Goal: Task Accomplishment & Management: Complete application form

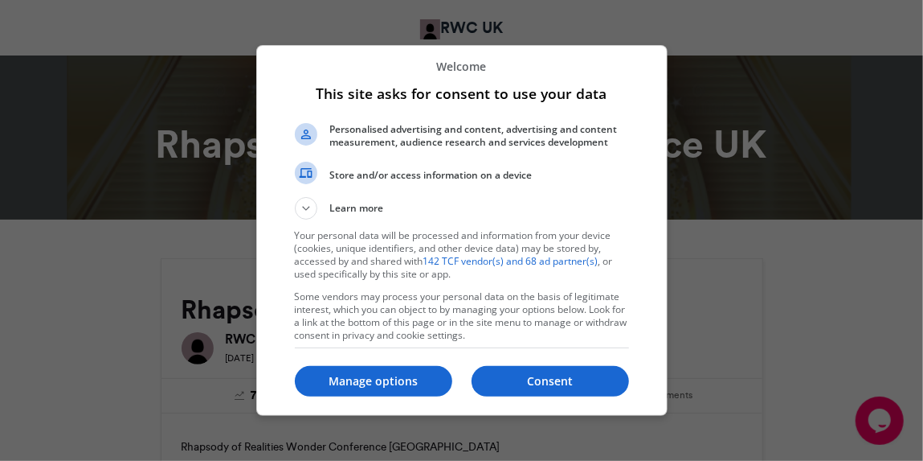
scroll to position [10, 0]
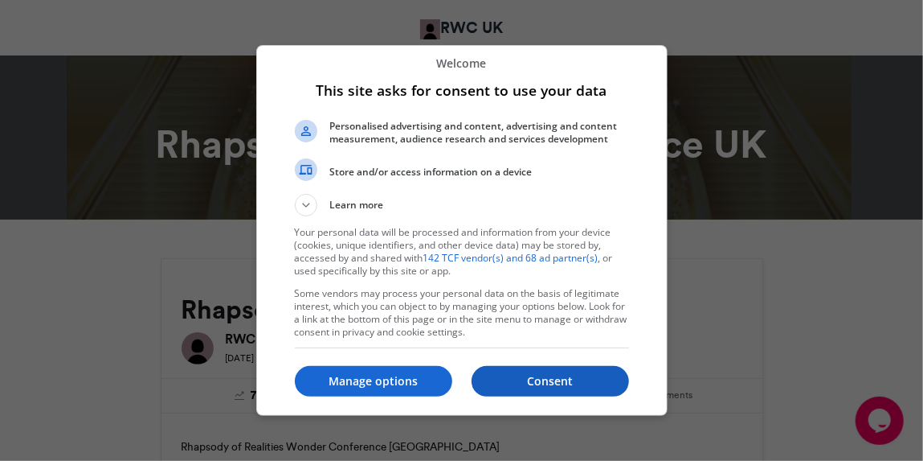
click at [568, 384] on p "Consent" at bounding box center [551, 381] width 158 height 16
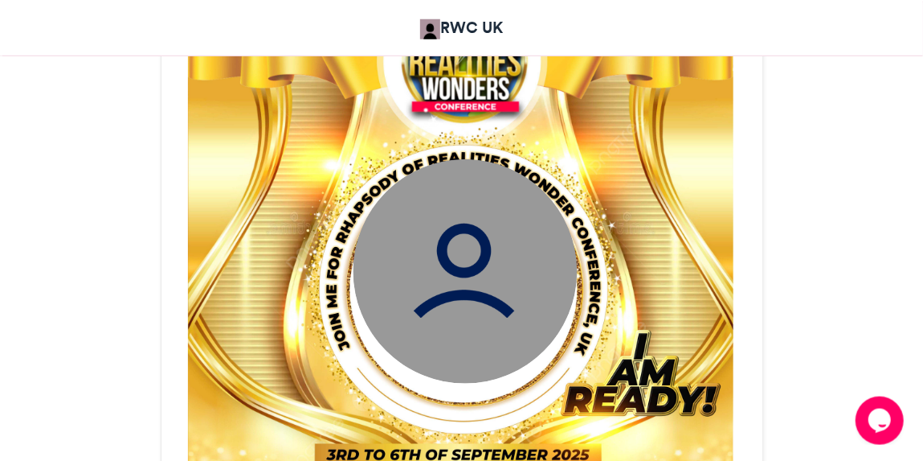
scroll to position [669, 0]
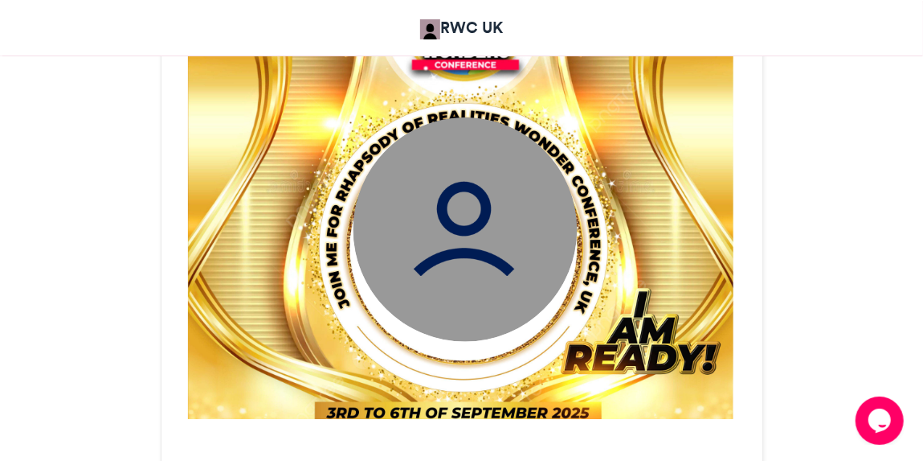
click at [462, 232] on img at bounding box center [465, 229] width 224 height 224
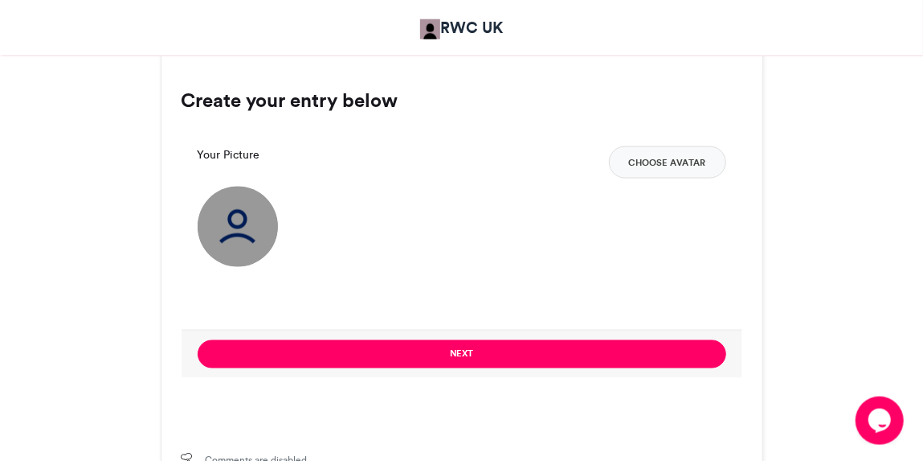
scroll to position [1114, 0]
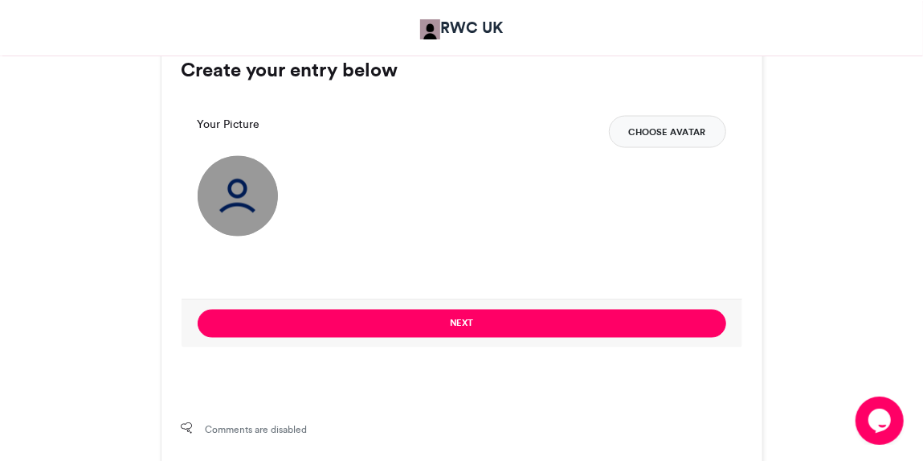
click at [680, 126] on button "Choose Avatar" at bounding box center [667, 132] width 117 height 32
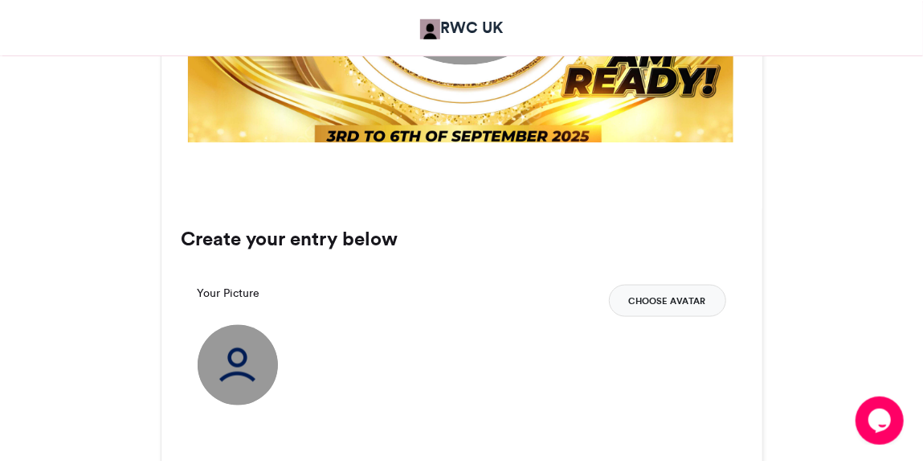
scroll to position [905, 0]
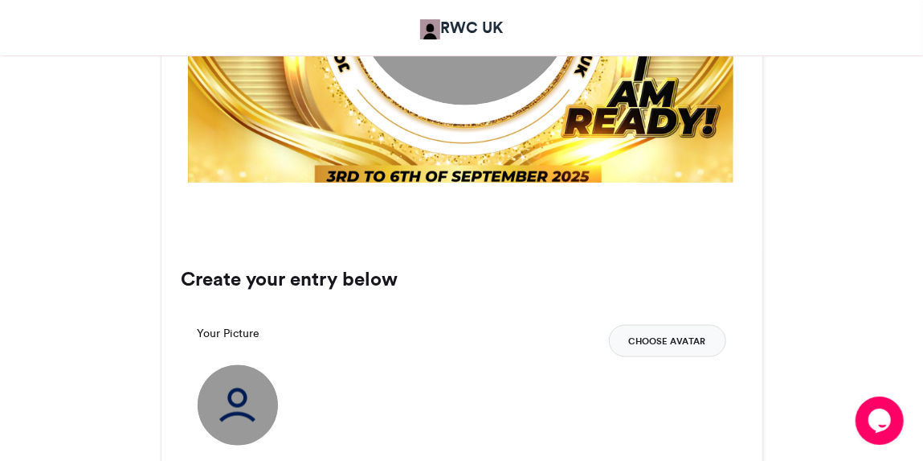
click at [681, 346] on button "Choose Avatar" at bounding box center [667, 341] width 117 height 32
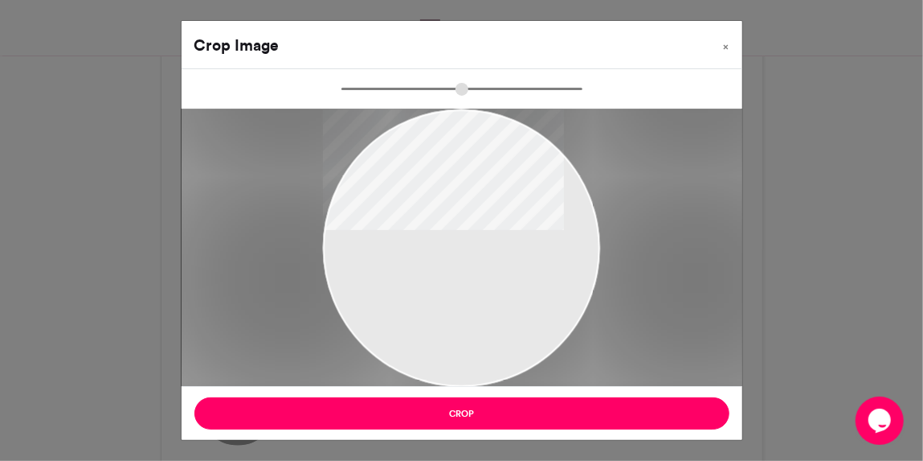
type input "******"
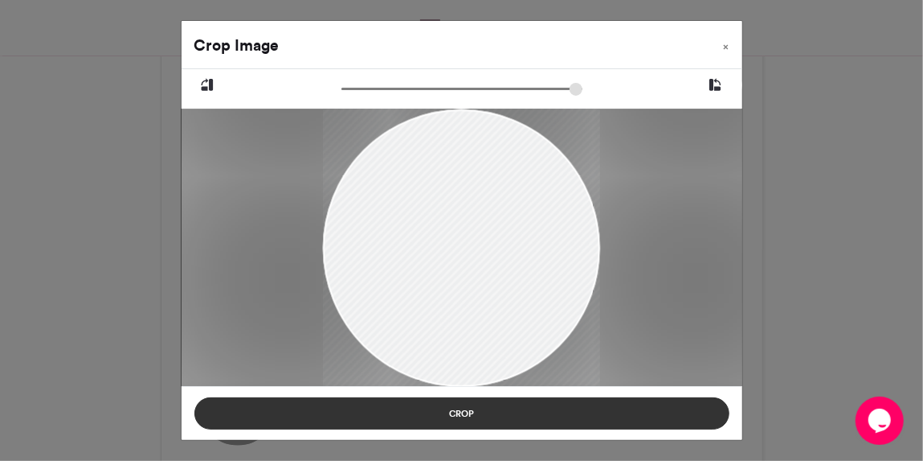
click at [474, 417] on button "Crop" at bounding box center [461, 413] width 535 height 32
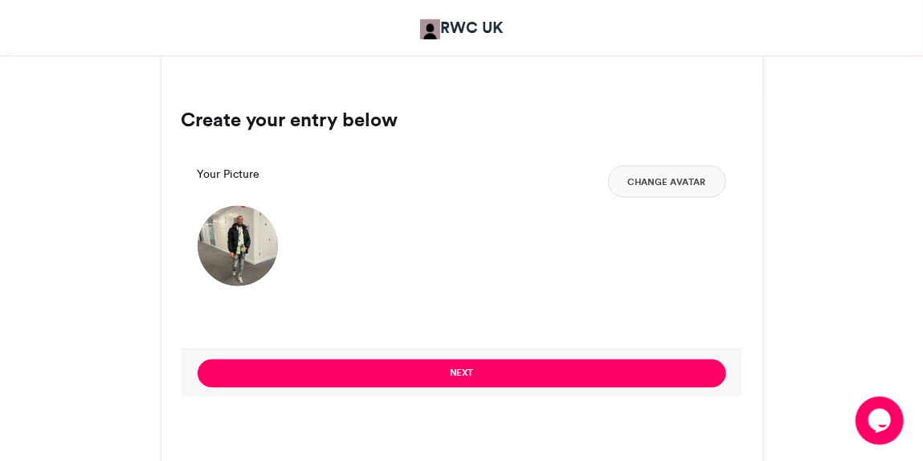
scroll to position [1085, 0]
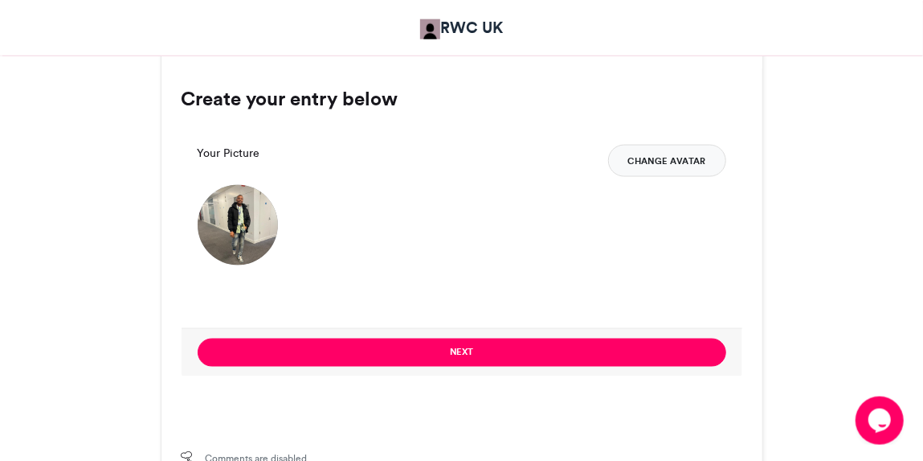
click at [658, 159] on button "Change Avatar" at bounding box center [667, 161] width 118 height 32
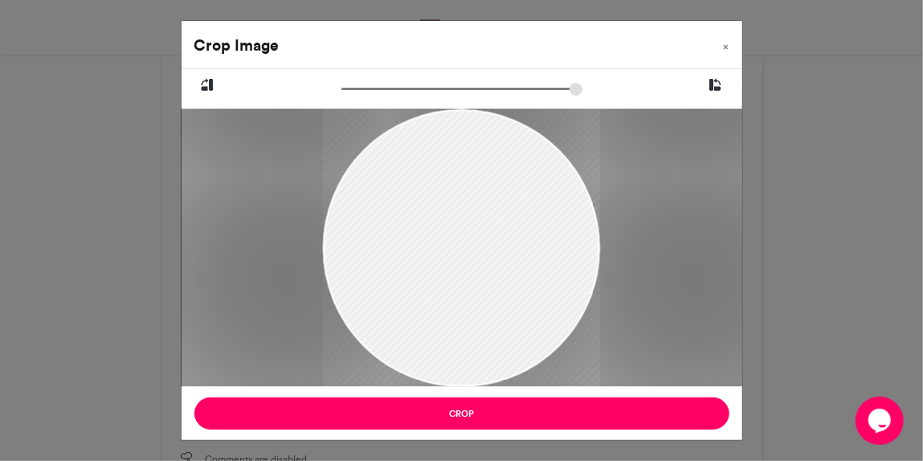
drag, startPoint x: 474, startPoint y: 282, endPoint x: 476, endPoint y: 327, distance: 45.0
click at [486, 354] on div at bounding box center [461, 294] width 277 height 370
drag, startPoint x: 483, startPoint y: 284, endPoint x: 450, endPoint y: 324, distance: 52.0
click at [475, 372] on div at bounding box center [461, 294] width 277 height 370
drag, startPoint x: 477, startPoint y: 282, endPoint x: 451, endPoint y: 302, distance: 32.6
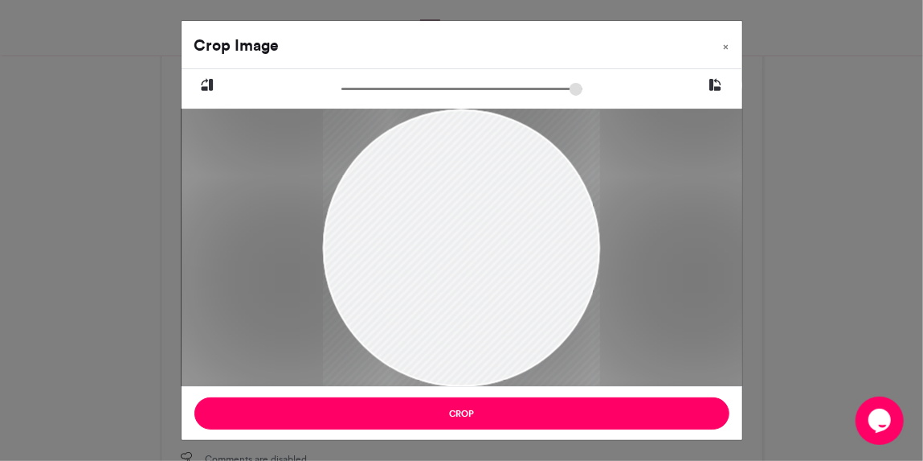
click at [451, 302] on div at bounding box center [461, 294] width 277 height 370
drag, startPoint x: 484, startPoint y: 322, endPoint x: 399, endPoint y: 334, distance: 85.9
click at [399, 334] on div at bounding box center [461, 293] width 277 height 370
drag, startPoint x: 509, startPoint y: 315, endPoint x: 485, endPoint y: 317, distance: 24.2
click at [434, 313] on div at bounding box center [461, 290] width 277 height 370
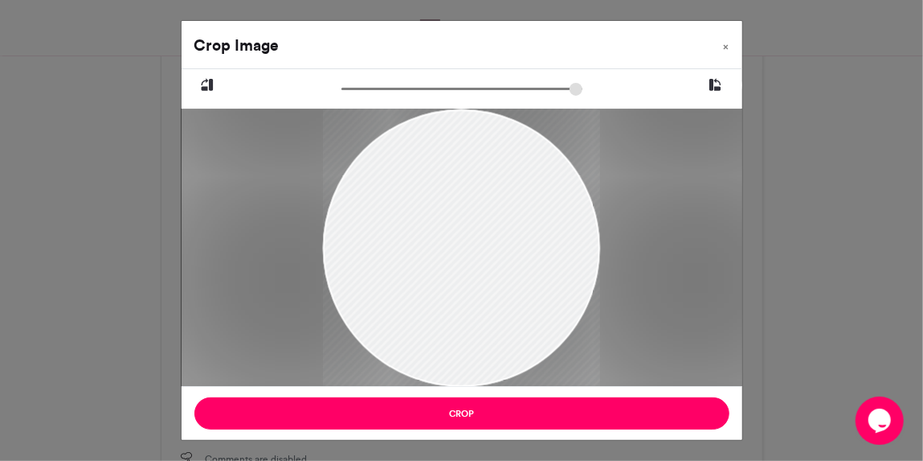
drag, startPoint x: 502, startPoint y: 321, endPoint x: 541, endPoint y: 459, distance: 143.5
click at [541, 459] on div "Crop Image × Crop" at bounding box center [461, 230] width 923 height 461
drag, startPoint x: 470, startPoint y: 277, endPoint x: 478, endPoint y: 339, distance: 62.4
click at [478, 339] on div at bounding box center [461, 294] width 277 height 370
type input "******"
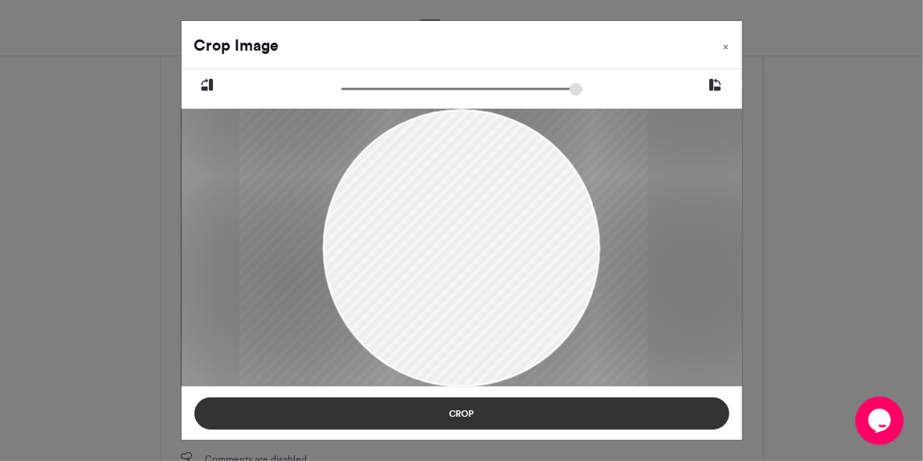
drag, startPoint x: 518, startPoint y: 279, endPoint x: 493, endPoint y: 407, distance: 130.2
click at [494, 412] on div "Crop Image × Crop" at bounding box center [462, 230] width 563 height 420
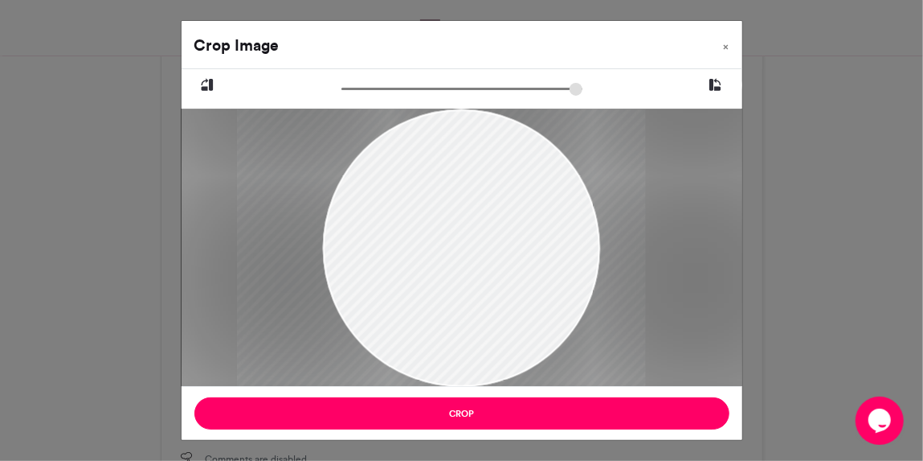
drag, startPoint x: 476, startPoint y: 326, endPoint x: 470, endPoint y: 336, distance: 11.9
click at [470, 336] on div at bounding box center [441, 349] width 408 height 545
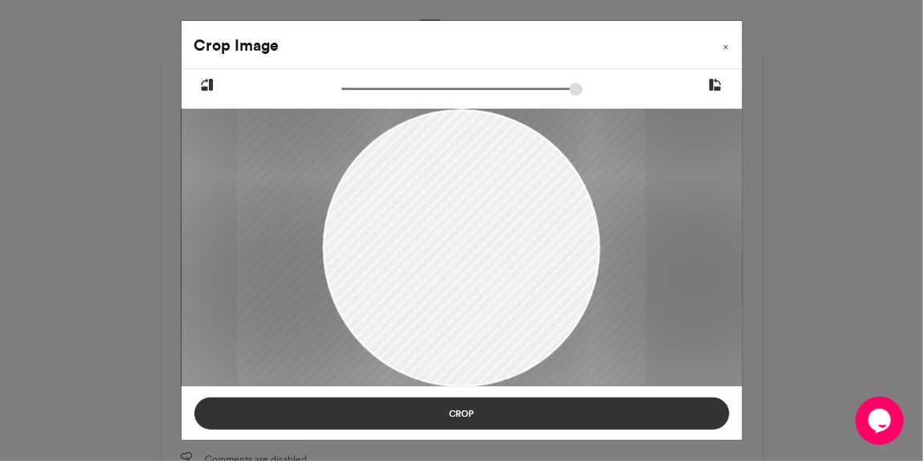
click at [480, 411] on button "Crop" at bounding box center [461, 413] width 535 height 32
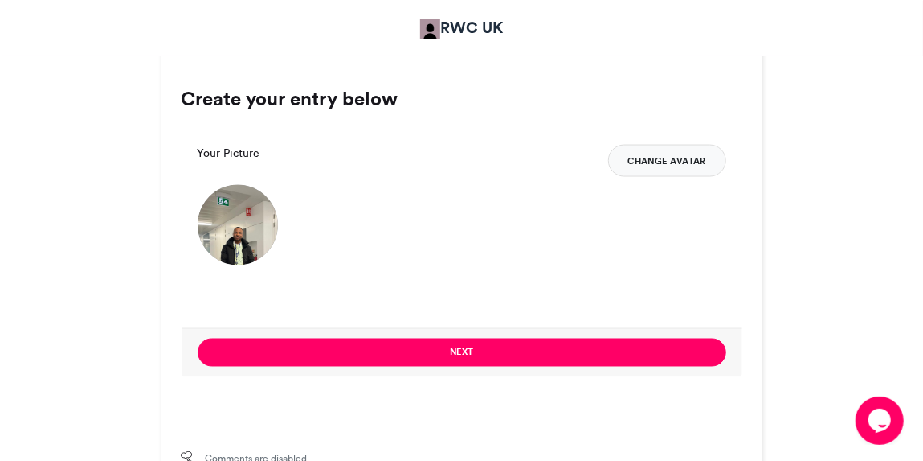
click at [666, 161] on button "Change Avatar" at bounding box center [667, 161] width 118 height 32
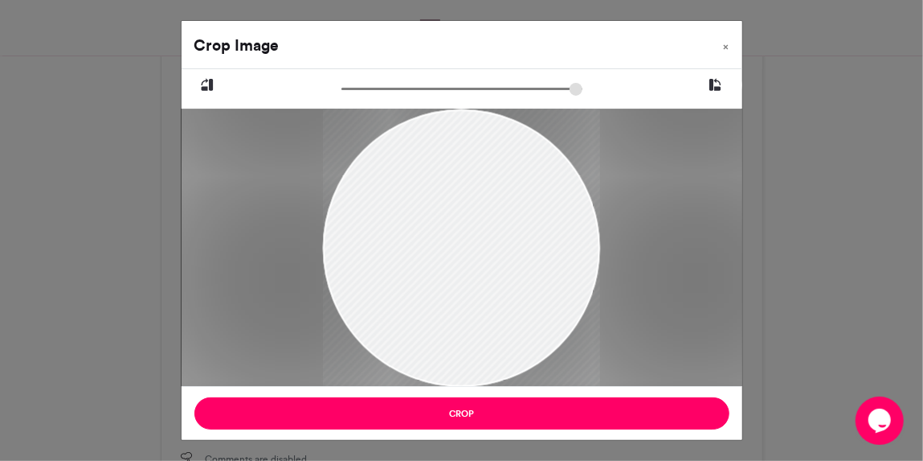
drag, startPoint x: 465, startPoint y: 257, endPoint x: 469, endPoint y: 303, distance: 45.9
click at [485, 343] on div at bounding box center [461, 294] width 277 height 370
drag, startPoint x: 457, startPoint y: 248, endPoint x: 600, endPoint y: 505, distance: 293.6
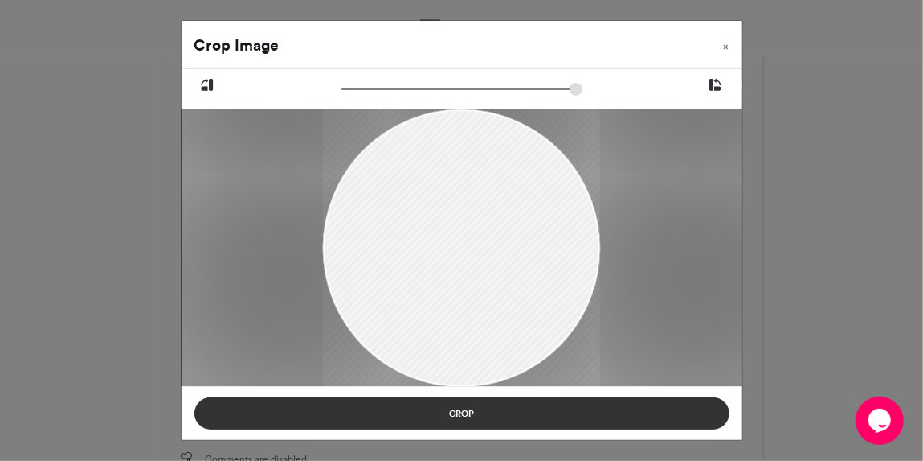
click at [502, 411] on button "Crop" at bounding box center [461, 413] width 535 height 32
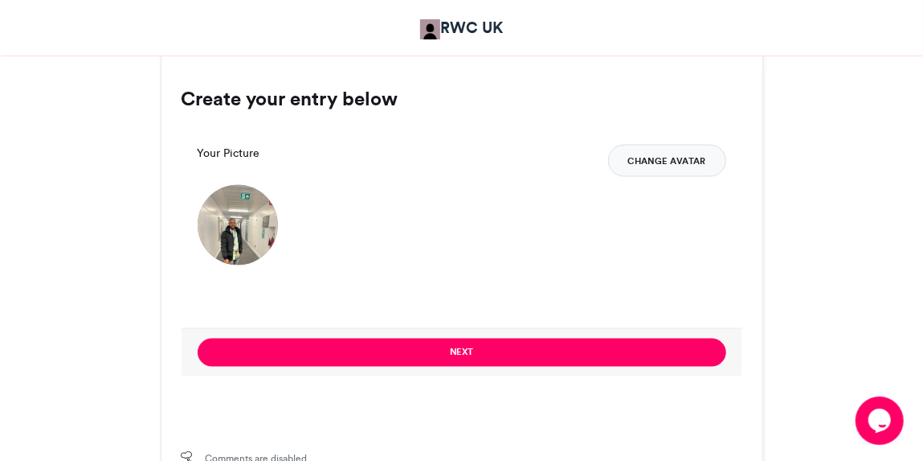
click at [685, 159] on button "Change Avatar" at bounding box center [667, 161] width 118 height 32
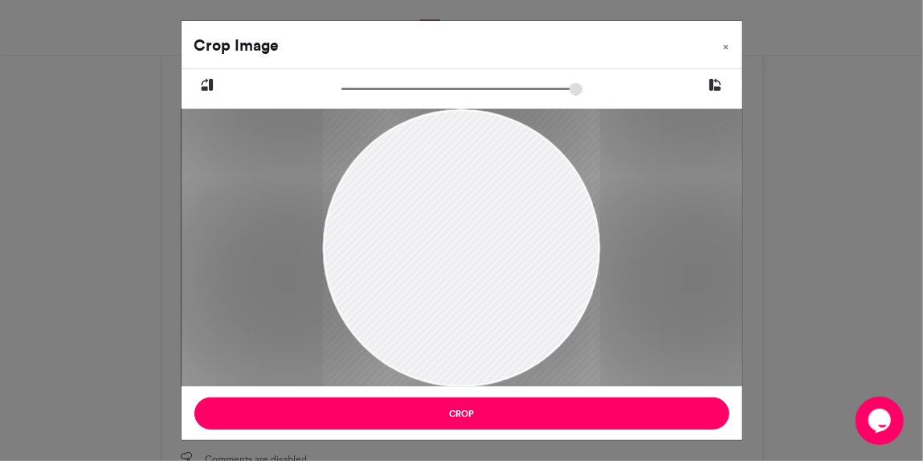
drag, startPoint x: 489, startPoint y: 224, endPoint x: 467, endPoint y: 346, distance: 123.4
click at [477, 362] on div at bounding box center [461, 294] width 277 height 370
drag, startPoint x: 450, startPoint y: 250, endPoint x: 446, endPoint y: 308, distance: 58.0
click at [447, 319] on div at bounding box center [461, 294] width 277 height 370
drag, startPoint x: 455, startPoint y: 274, endPoint x: 515, endPoint y: 322, distance: 77.2
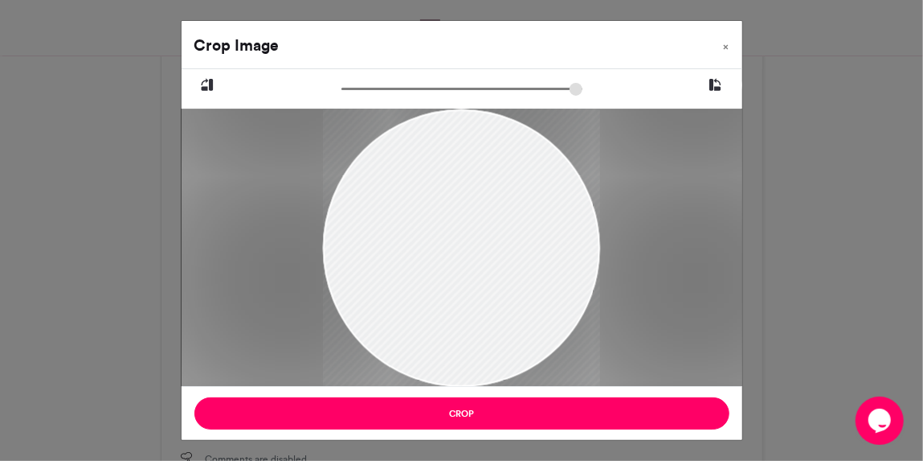
click at [515, 322] on div at bounding box center [461, 286] width 277 height 370
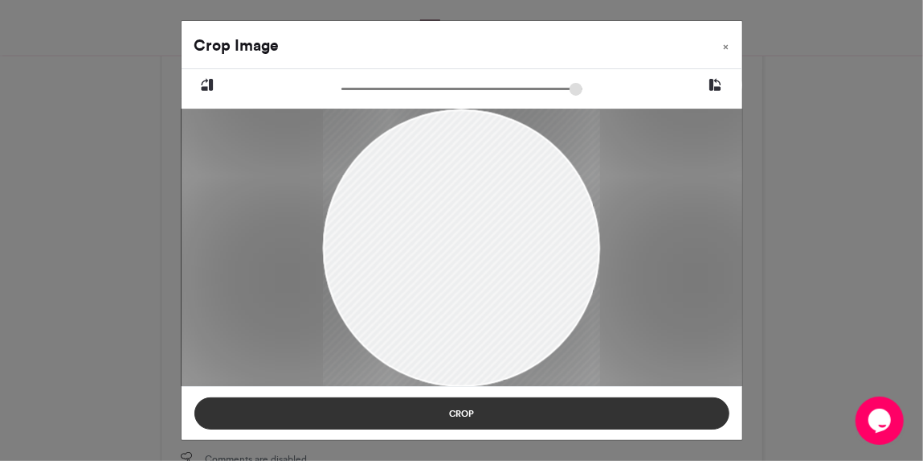
click at [455, 409] on button "Crop" at bounding box center [461, 413] width 535 height 32
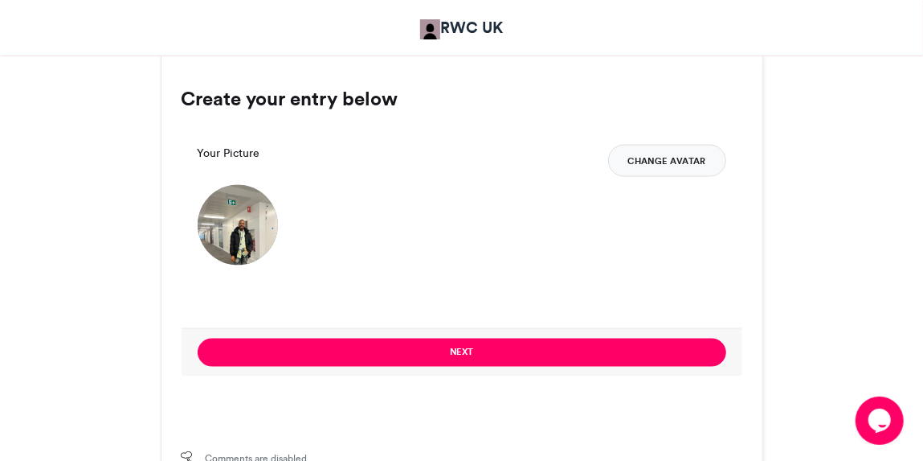
click at [666, 157] on button "Change Avatar" at bounding box center [667, 161] width 118 height 32
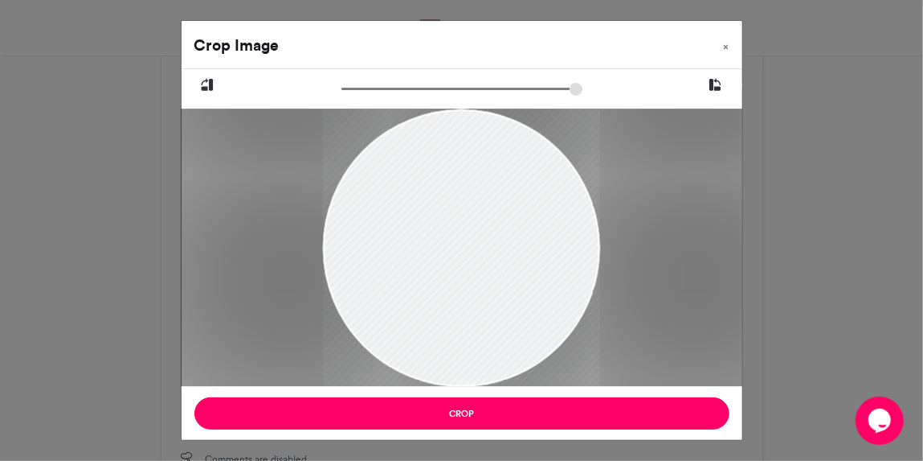
drag, startPoint x: 511, startPoint y: 268, endPoint x: 517, endPoint y: 475, distance: 207.4
drag, startPoint x: 455, startPoint y: 182, endPoint x: 432, endPoint y: 334, distance: 152.9
click at [435, 342] on div at bounding box center [461, 294] width 277 height 370
drag, startPoint x: 457, startPoint y: 298, endPoint x: 468, endPoint y: 268, distance: 32.5
click at [530, 337] on div at bounding box center [461, 263] width 277 height 370
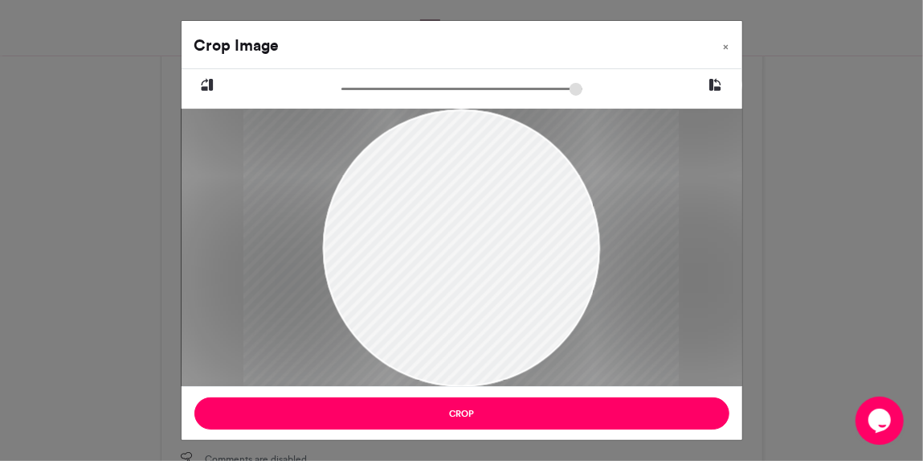
type input "******"
drag, startPoint x: 484, startPoint y: 225, endPoint x: 440, endPoint y: 374, distance: 155.1
click at [440, 374] on div at bounding box center [436, 439] width 496 height 661
drag, startPoint x: 440, startPoint y: 374, endPoint x: 464, endPoint y: 342, distance: 40.2
click at [464, 342] on div at bounding box center [452, 393] width 496 height 661
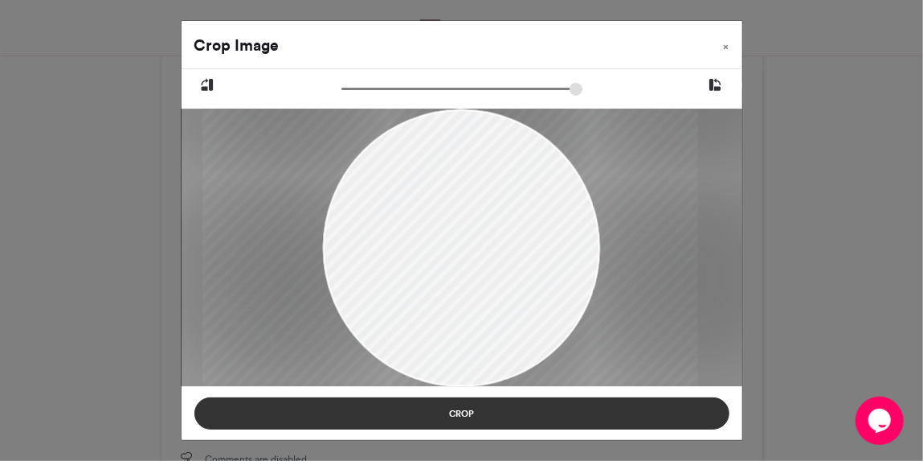
drag, startPoint x: 473, startPoint y: 305, endPoint x: 472, endPoint y: 422, distance: 117.4
click at [472, 422] on div "Crop Image × Crop" at bounding box center [462, 230] width 563 height 420
click at [477, 410] on button "Crop" at bounding box center [461, 413] width 535 height 32
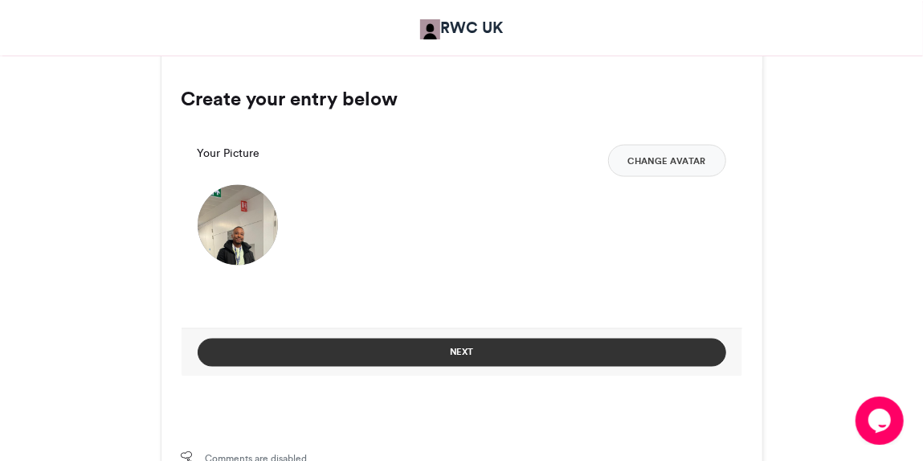
click at [418, 350] on button "Next" at bounding box center [462, 352] width 529 height 28
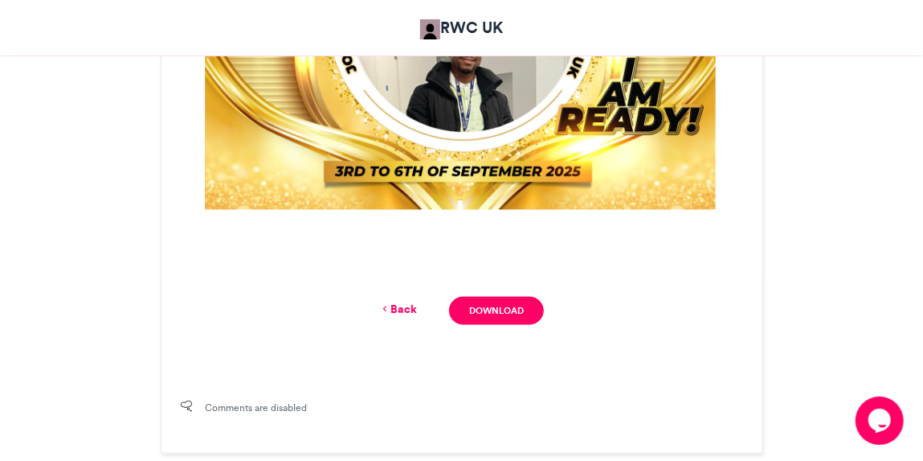
scroll to position [870, 0]
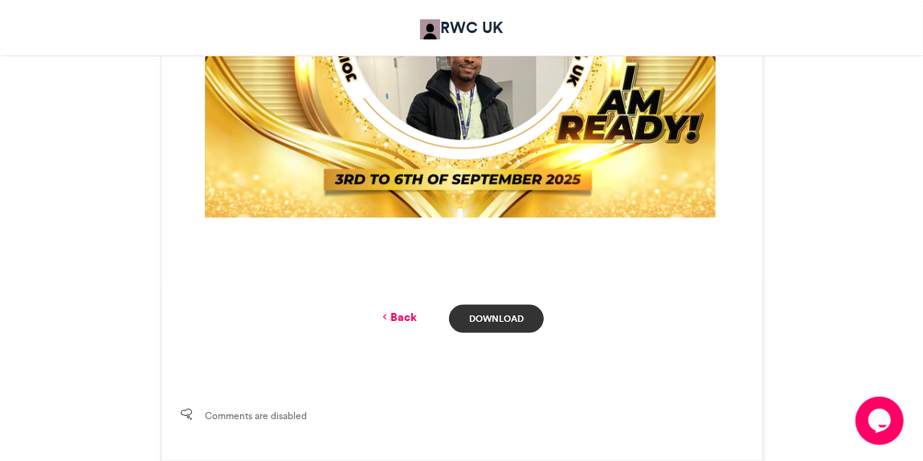
click at [498, 316] on link "Download" at bounding box center [496, 319] width 94 height 28
